Goal: Task Accomplishment & Management: Manage account settings

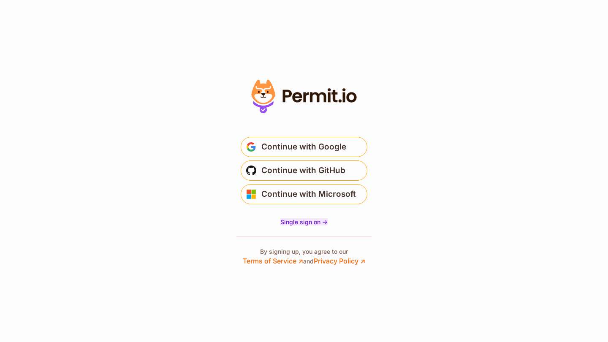
click at [306, 222] on span "Single sign on ->" at bounding box center [303, 221] width 47 height 7
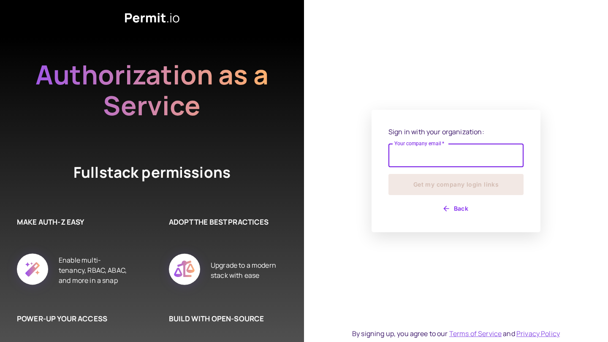
click at [346, 183] on div "Sign in with your organization: Your company email   * Your company email   * G…" at bounding box center [456, 171] width 304 height 342
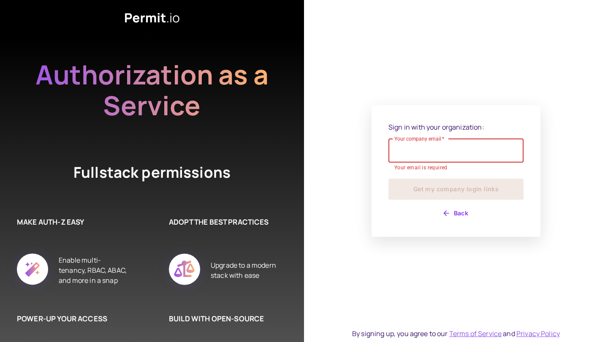
click at [433, 155] on input "Your company email   *" at bounding box center [455, 151] width 135 height 24
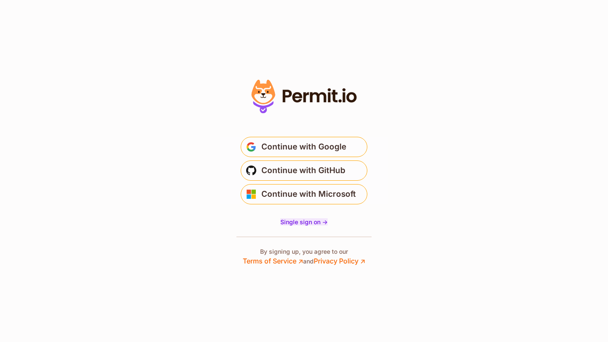
click at [310, 220] on span "Single sign on ->" at bounding box center [303, 221] width 47 height 7
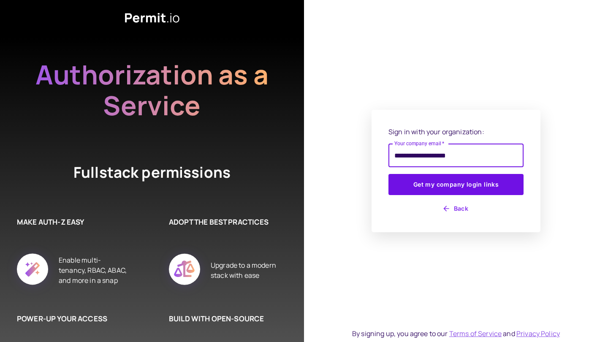
type input "**********"
click at [456, 185] on button "Get my company login links" at bounding box center [455, 184] width 135 height 21
click at [498, 192] on button "Get my company login links" at bounding box center [455, 184] width 135 height 21
click at [474, 182] on button "Get my company login links" at bounding box center [455, 184] width 135 height 21
click at [155, 21] on icon at bounding box center [152, 18] width 54 height 10
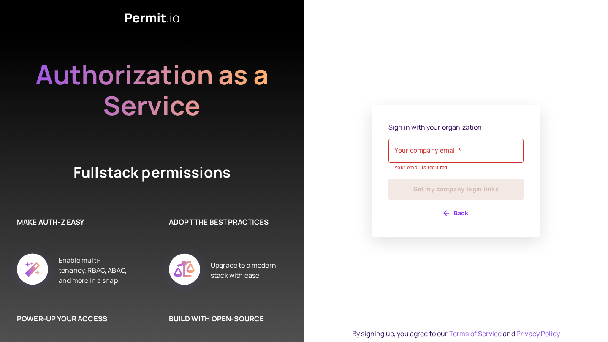
click at [520, 95] on div "Sign in with your organization: Your company email   * Your company email   * Y…" at bounding box center [456, 171] width 304 height 342
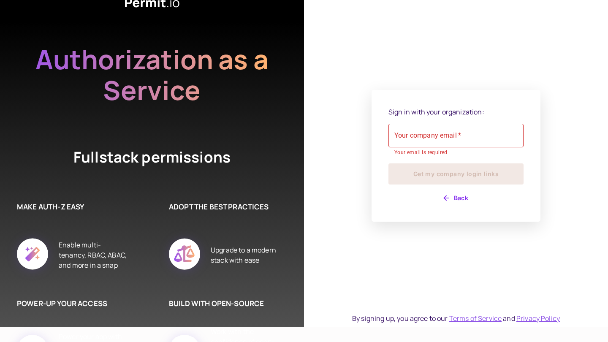
scroll to position [27, 0]
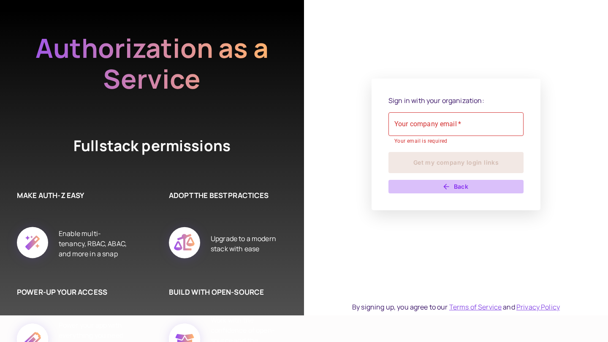
click at [456, 185] on button "Back" at bounding box center [455, 187] width 135 height 14
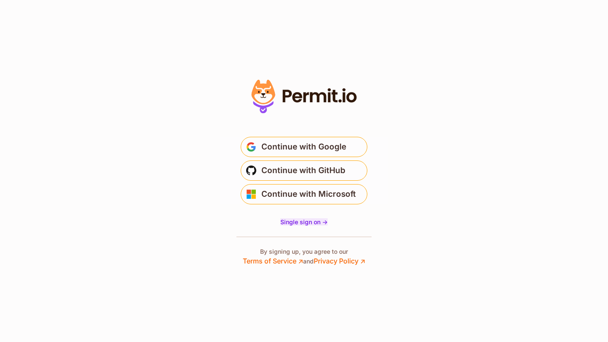
click at [317, 220] on span "Single sign on ->" at bounding box center [303, 221] width 47 height 7
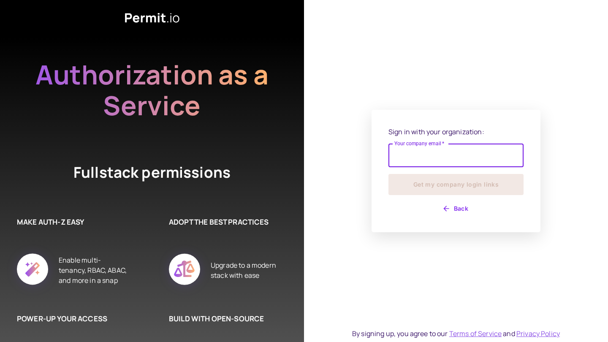
type input "*"
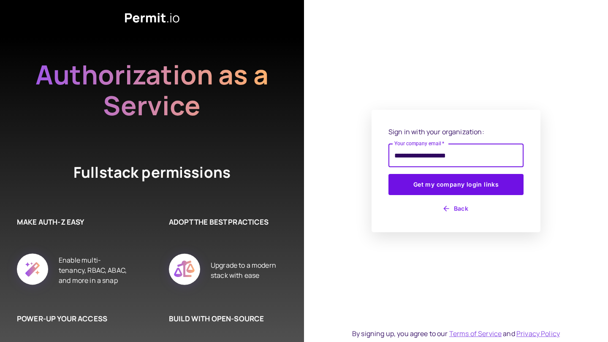
type input "**********"
click at [456, 185] on button "Get my company login links" at bounding box center [455, 184] width 135 height 21
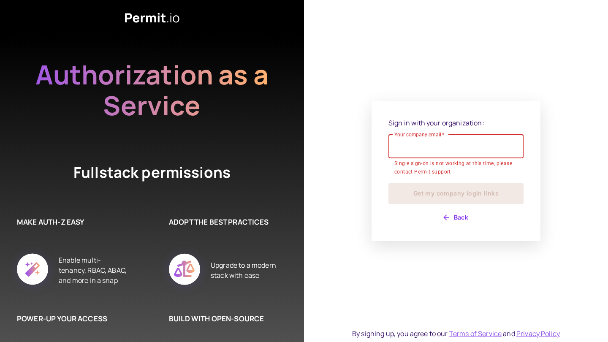
click at [479, 88] on div "Sign in with your organization: Your company email   * Your company email   * S…" at bounding box center [456, 171] width 304 height 342
